Goal: Task Accomplishment & Management: Manage account settings

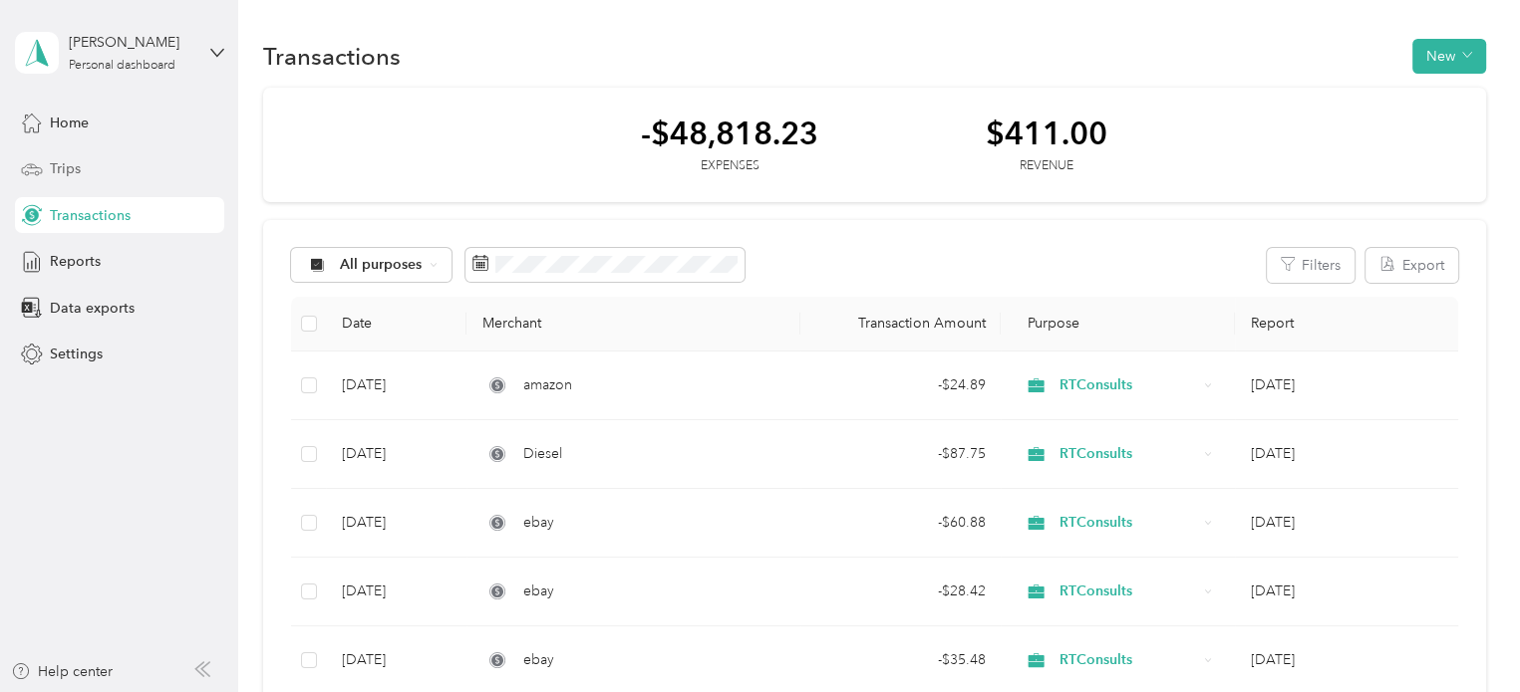
click at [115, 176] on div "Trips" at bounding box center [119, 169] width 209 height 36
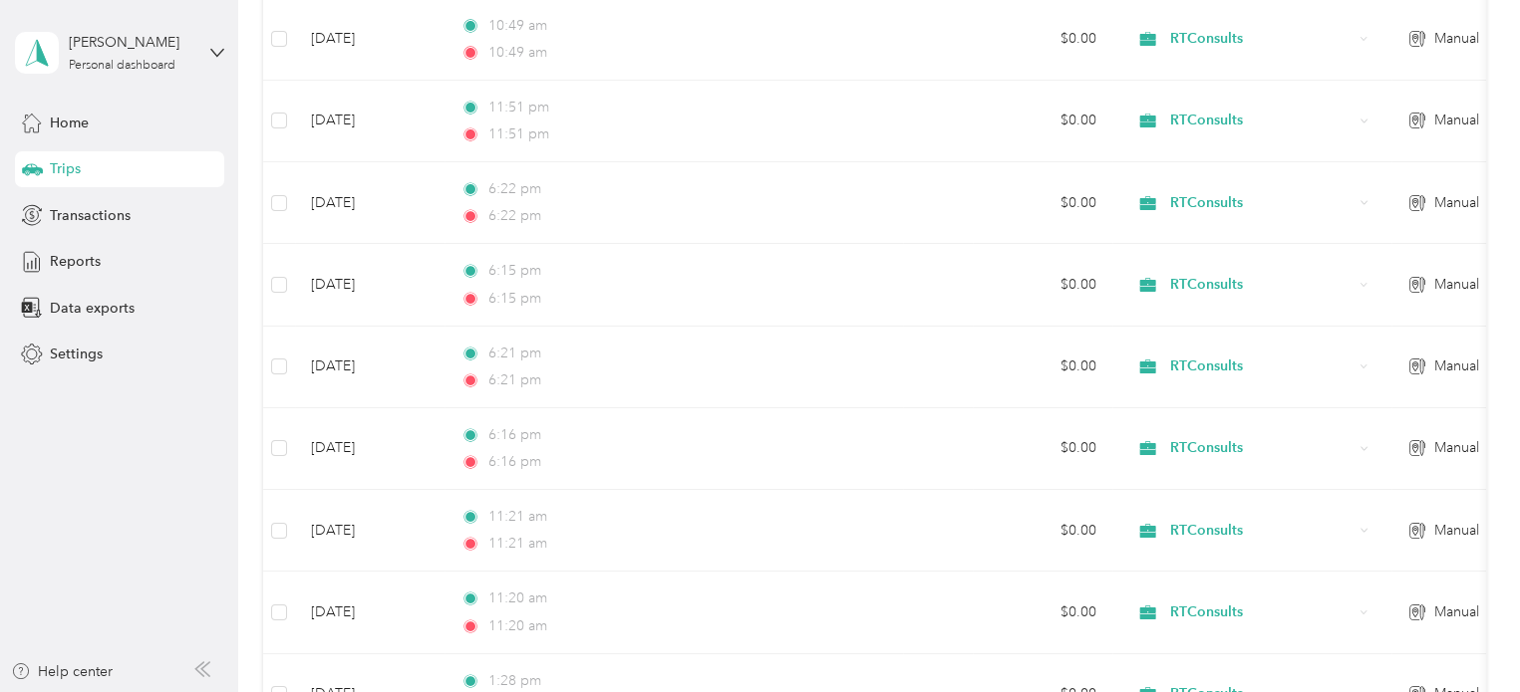
scroll to position [536, 0]
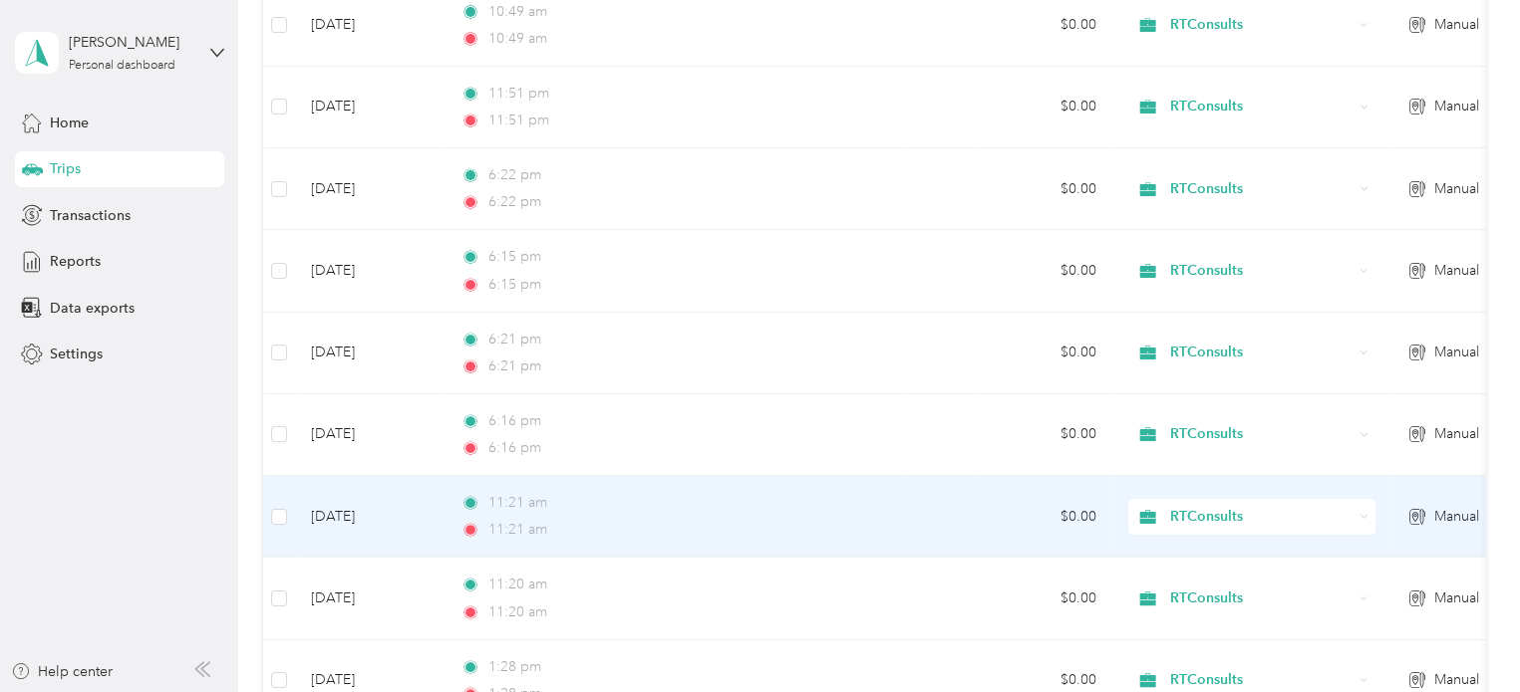
click at [648, 519] on div "11:21 am" at bounding box center [669, 530] width 418 height 22
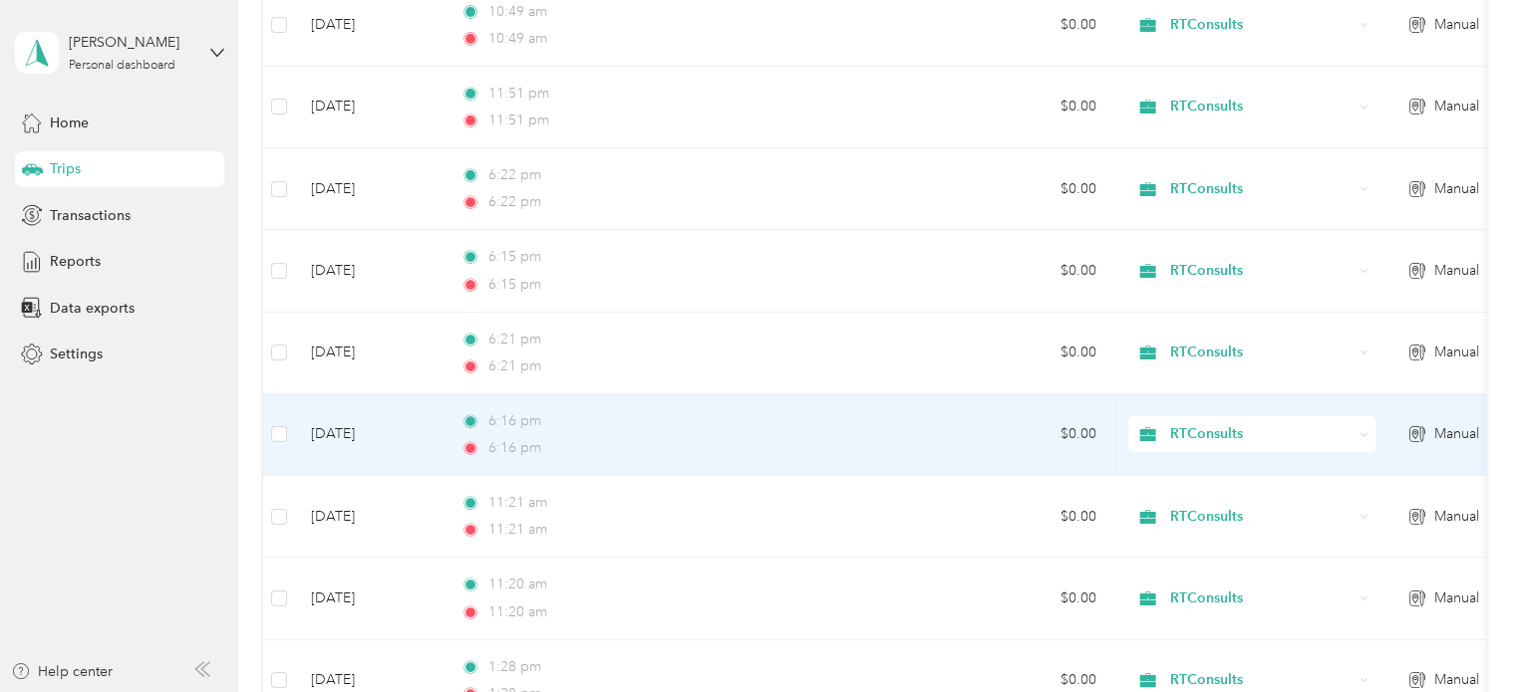
click at [669, 437] on div "6:16 pm" at bounding box center [669, 448] width 418 height 22
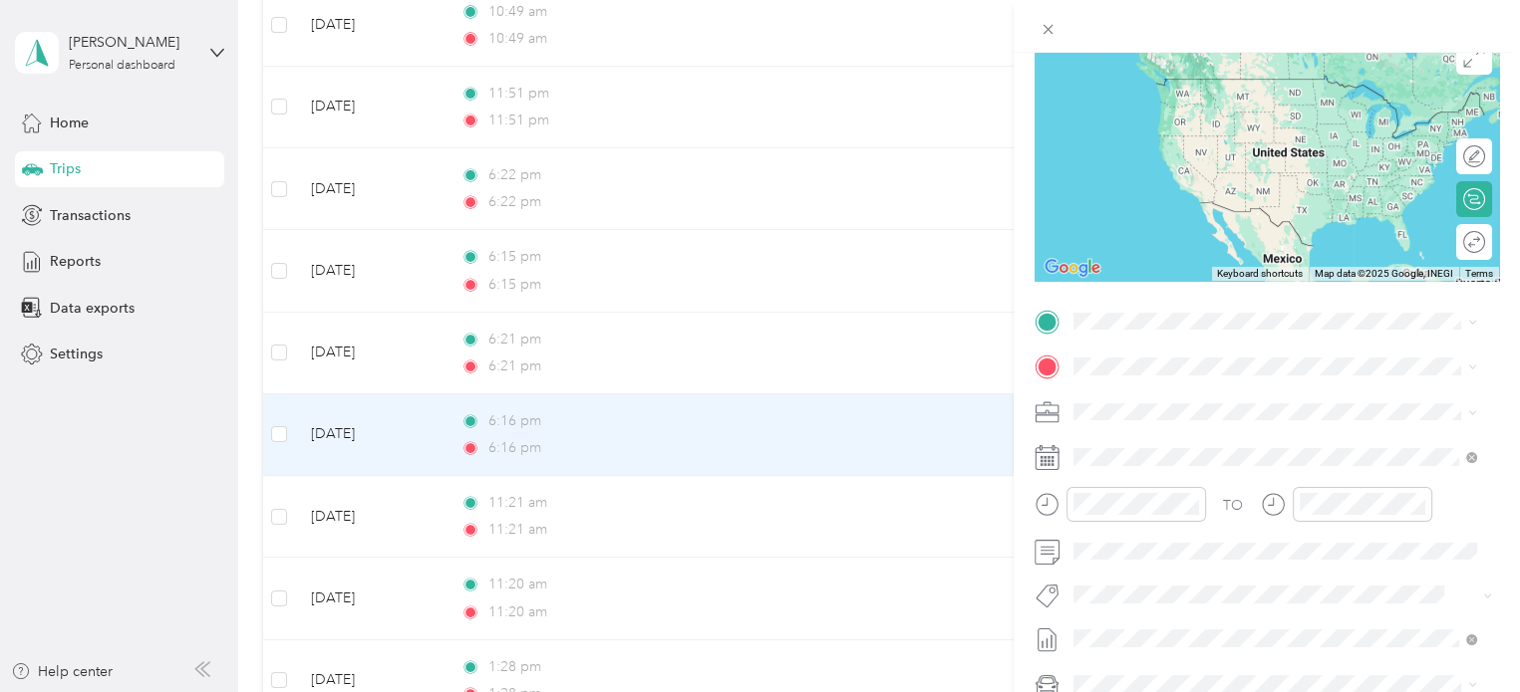
scroll to position [178, 0]
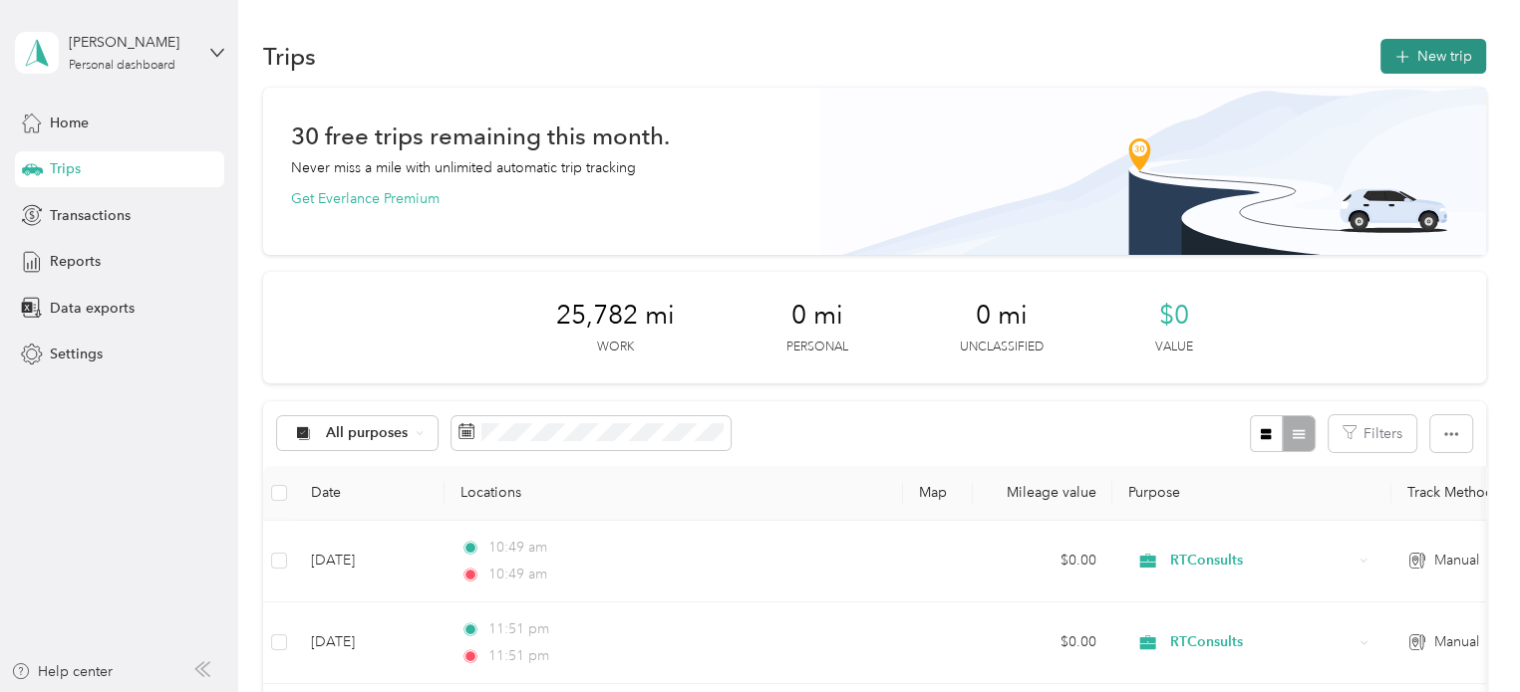
click at [1440, 62] on button "New trip" at bounding box center [1433, 56] width 106 height 35
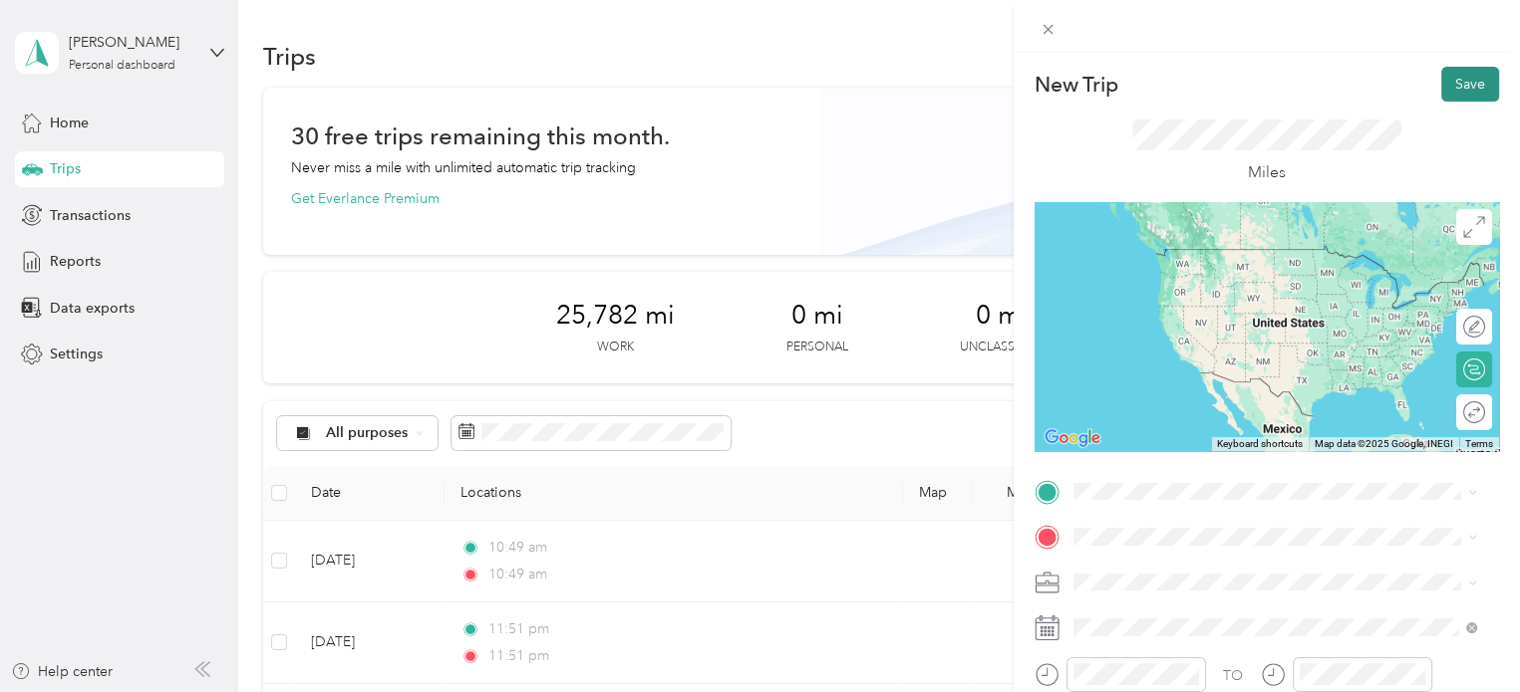
click at [1466, 91] on button "Save" at bounding box center [1470, 84] width 58 height 35
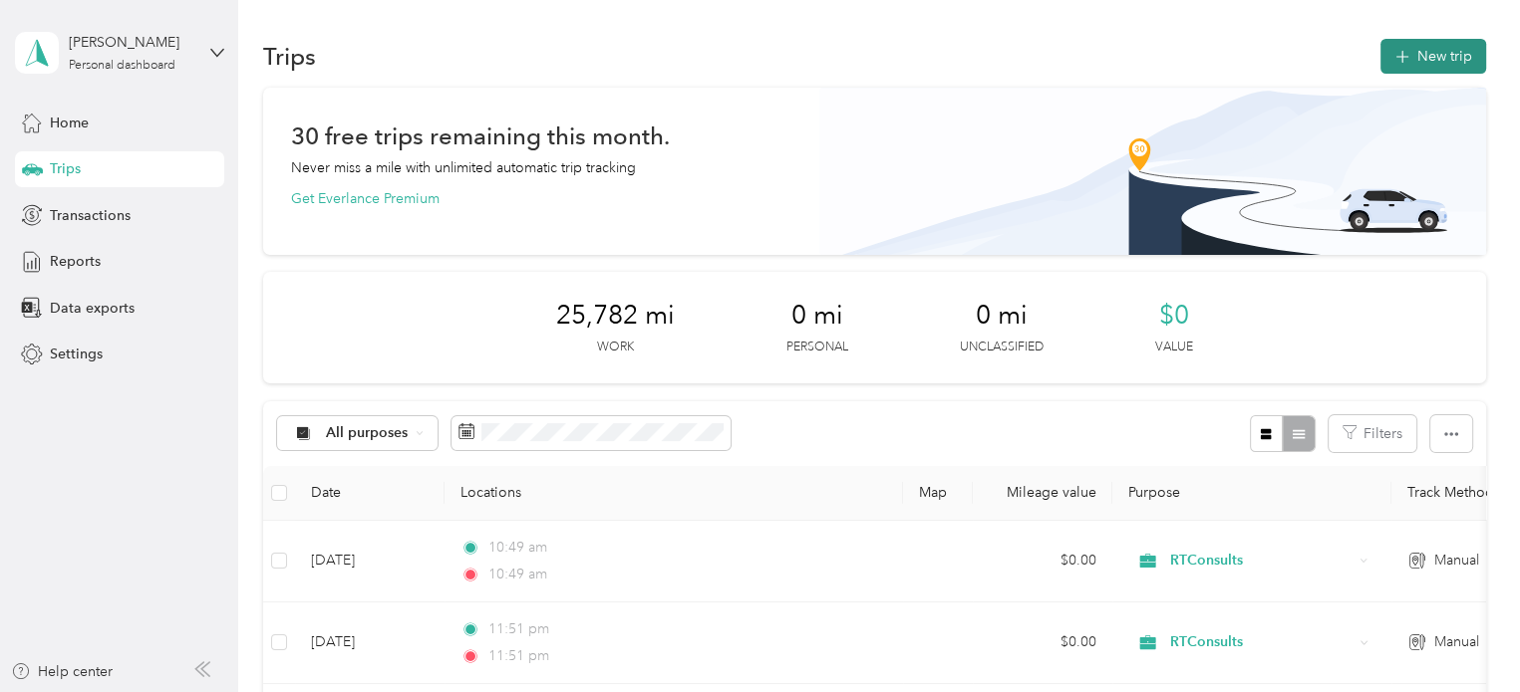
click at [1434, 65] on button "New trip" at bounding box center [1433, 56] width 106 height 35
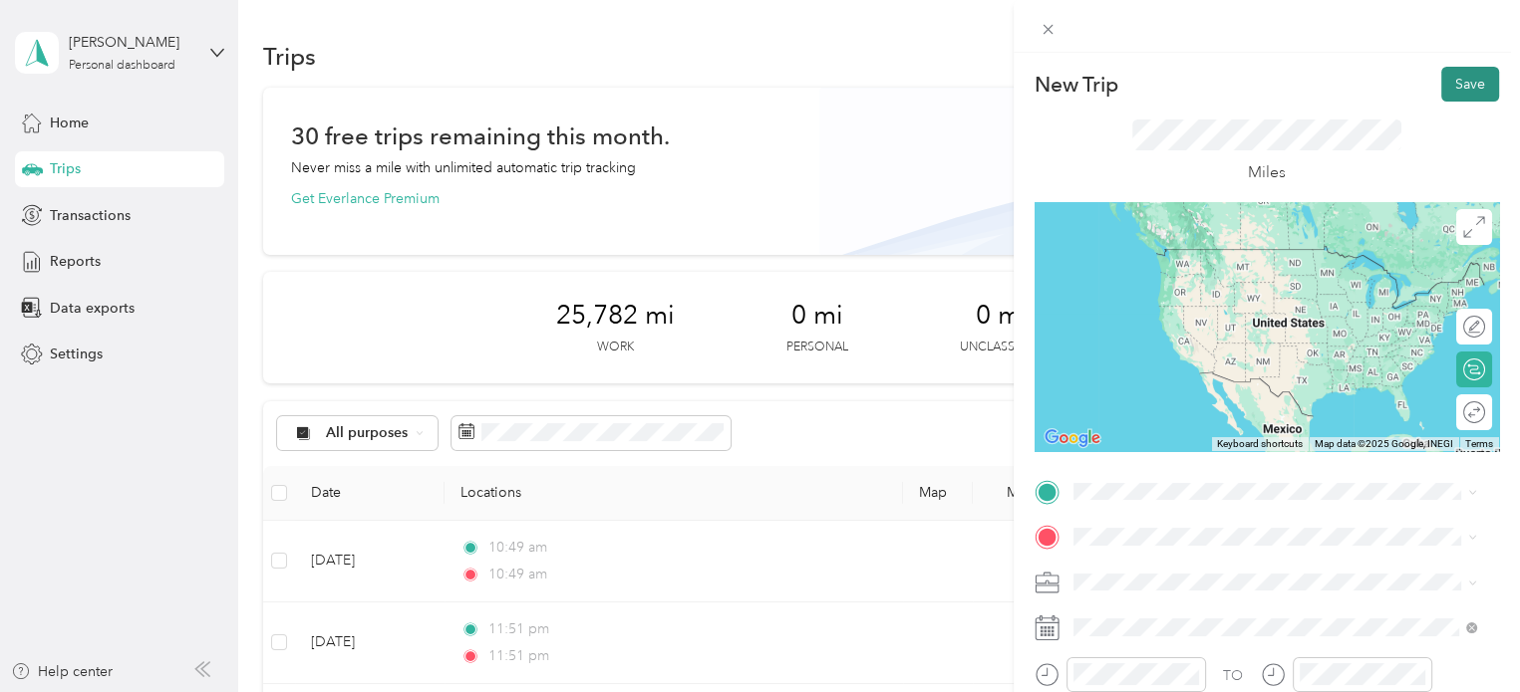
click at [1467, 80] on button "Save" at bounding box center [1470, 84] width 58 height 35
